Goal: Find specific page/section: Find specific page/section

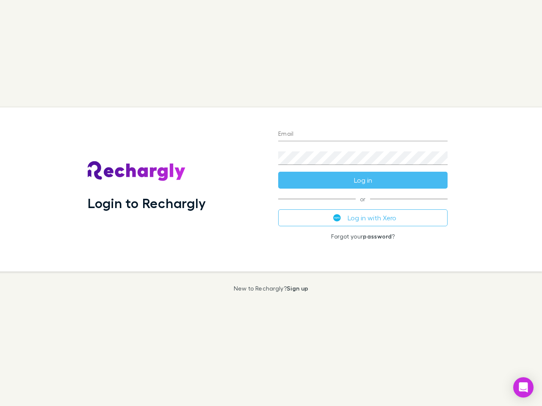
click at [271, 203] on div "Login to Rechargly" at bounding box center [176, 189] width 190 height 164
click at [363, 135] on input "Email" at bounding box center [362, 135] width 169 height 14
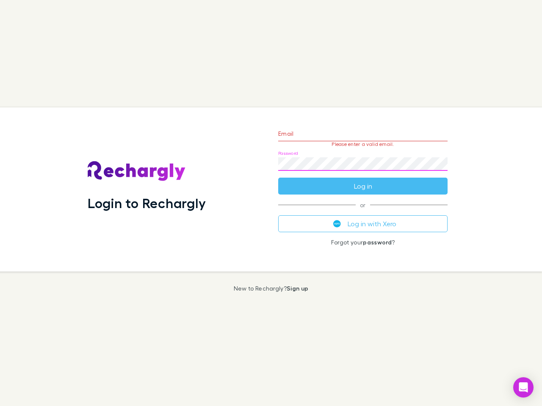
click at [363, 180] on form "Email Please enter a valid email. Password Log in" at bounding box center [362, 158] width 169 height 74
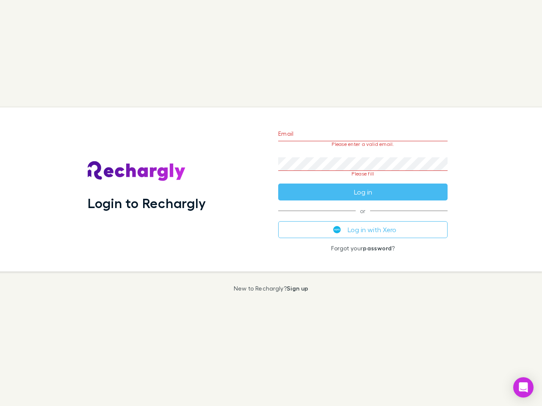
click at [363, 218] on div "Email Please enter a valid email. Password Please fill Log in or Log in with Xe…" at bounding box center [362, 189] width 183 height 164
click at [523, 388] on icon "Open Intercom Messenger" at bounding box center [523, 388] width 9 height 10
